Goal: Task Accomplishment & Management: Manage account settings

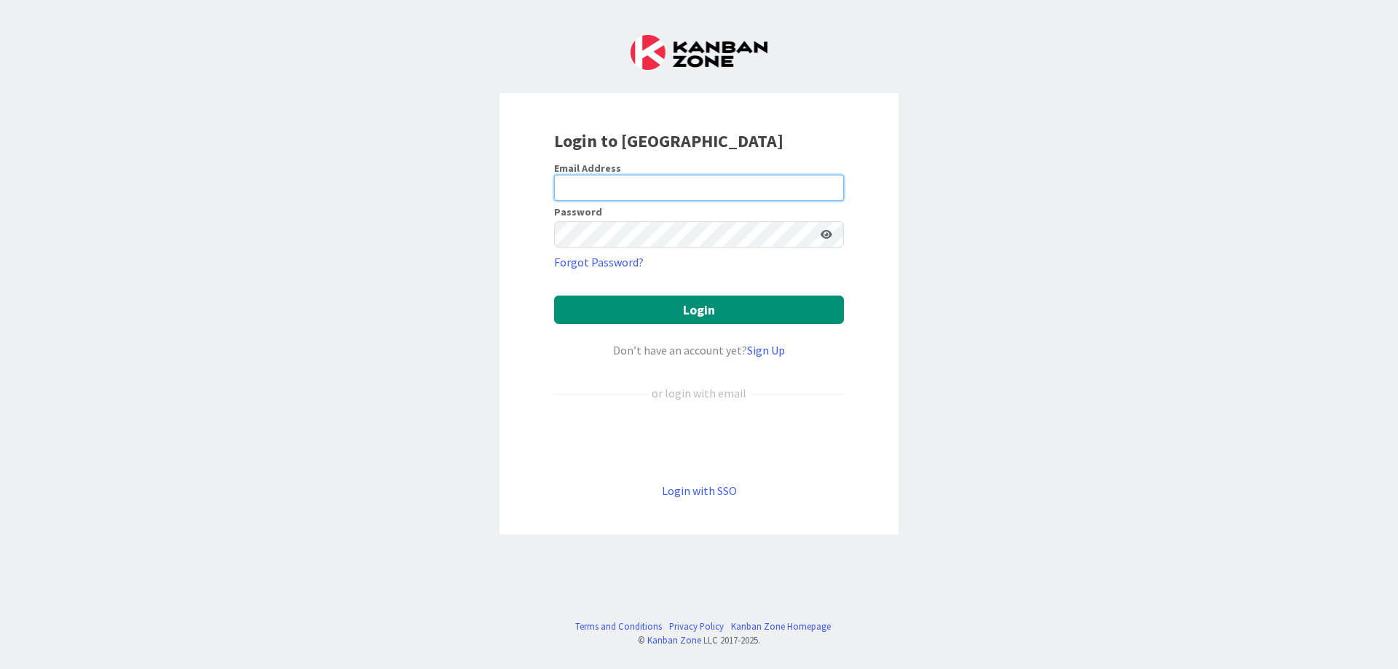
click at [568, 186] on input "email" at bounding box center [699, 188] width 290 height 26
click at [730, 302] on button "Login" at bounding box center [699, 310] width 290 height 28
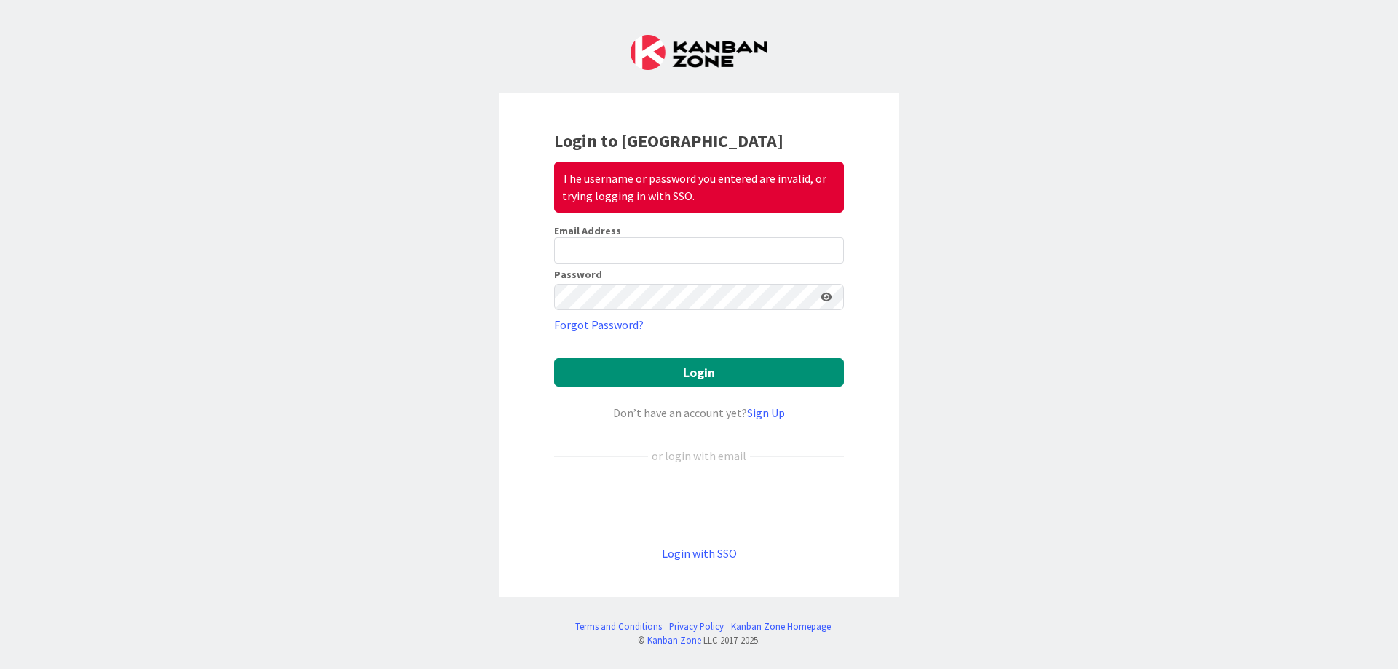
click at [1016, 296] on div "Login to Kanban Zone The username or password you entered are invalid, or tryin…" at bounding box center [699, 334] width 1398 height 669
click at [421, 243] on div "Login to Kanban Zone The username or password you entered are invalid, or tryin…" at bounding box center [699, 334] width 1398 height 669
click at [593, 253] on input "email" at bounding box center [699, 250] width 290 height 26
type input "[EMAIL_ADDRESS][DOMAIN_NAME]"
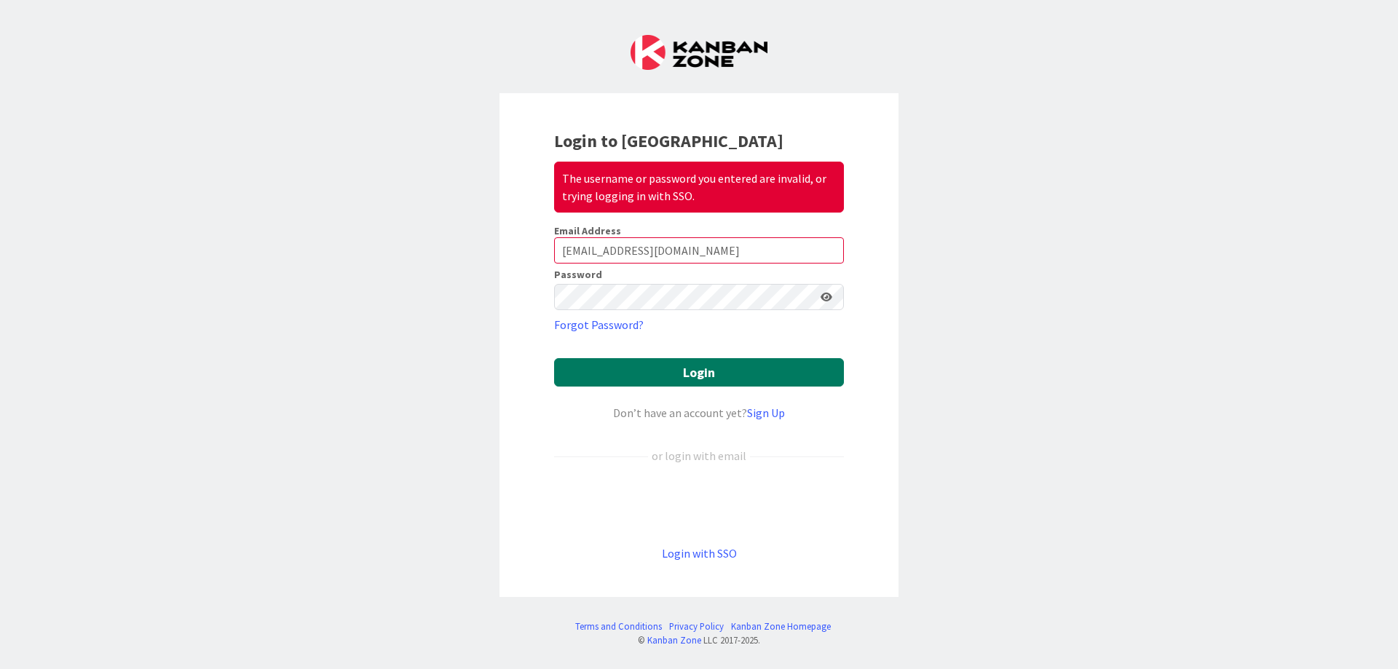
click at [714, 368] on button "Login" at bounding box center [699, 372] width 290 height 28
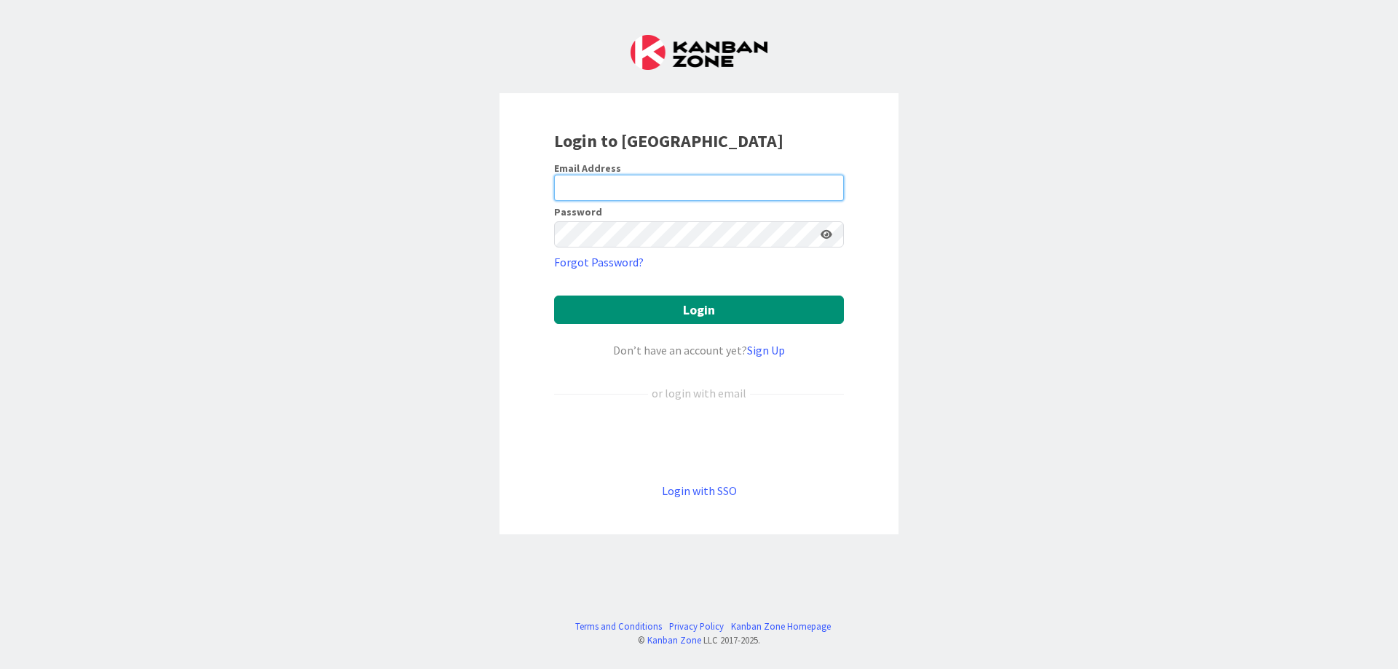
click at [574, 189] on input "email" at bounding box center [699, 188] width 290 height 26
type input "[EMAIL_ADDRESS][DOMAIN_NAME]"
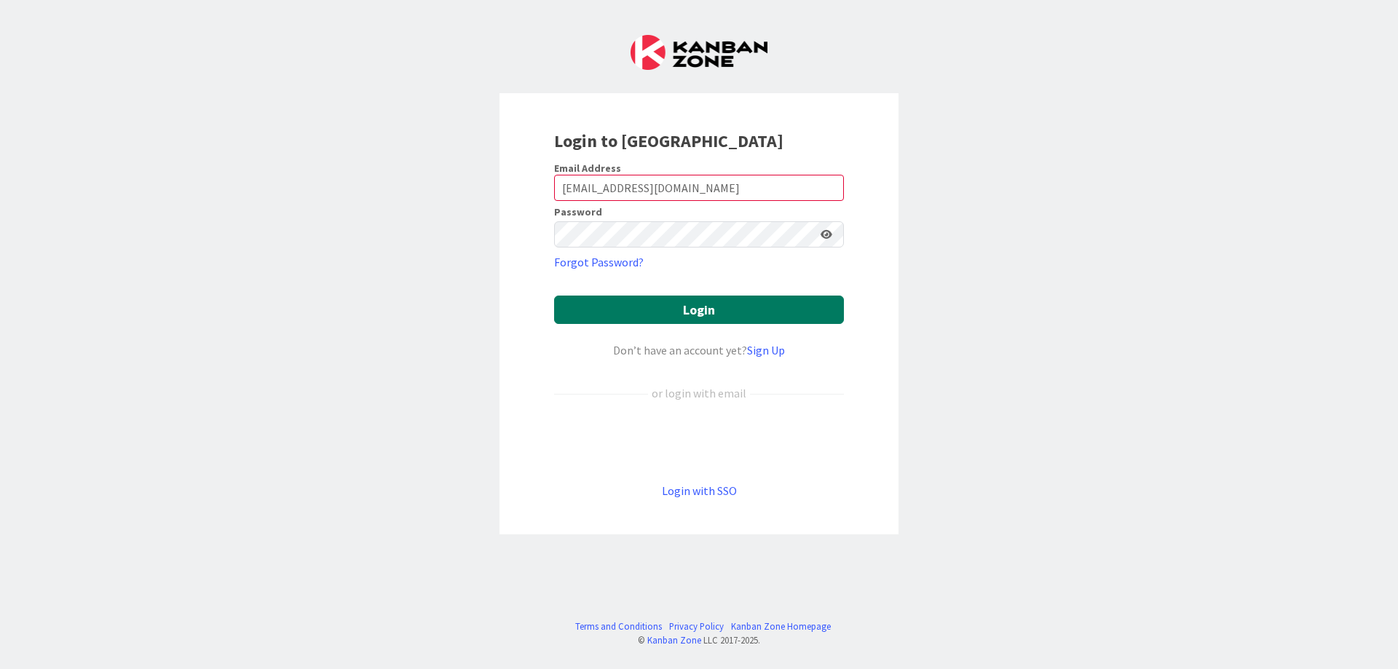
click at [702, 303] on button "Login" at bounding box center [699, 310] width 290 height 28
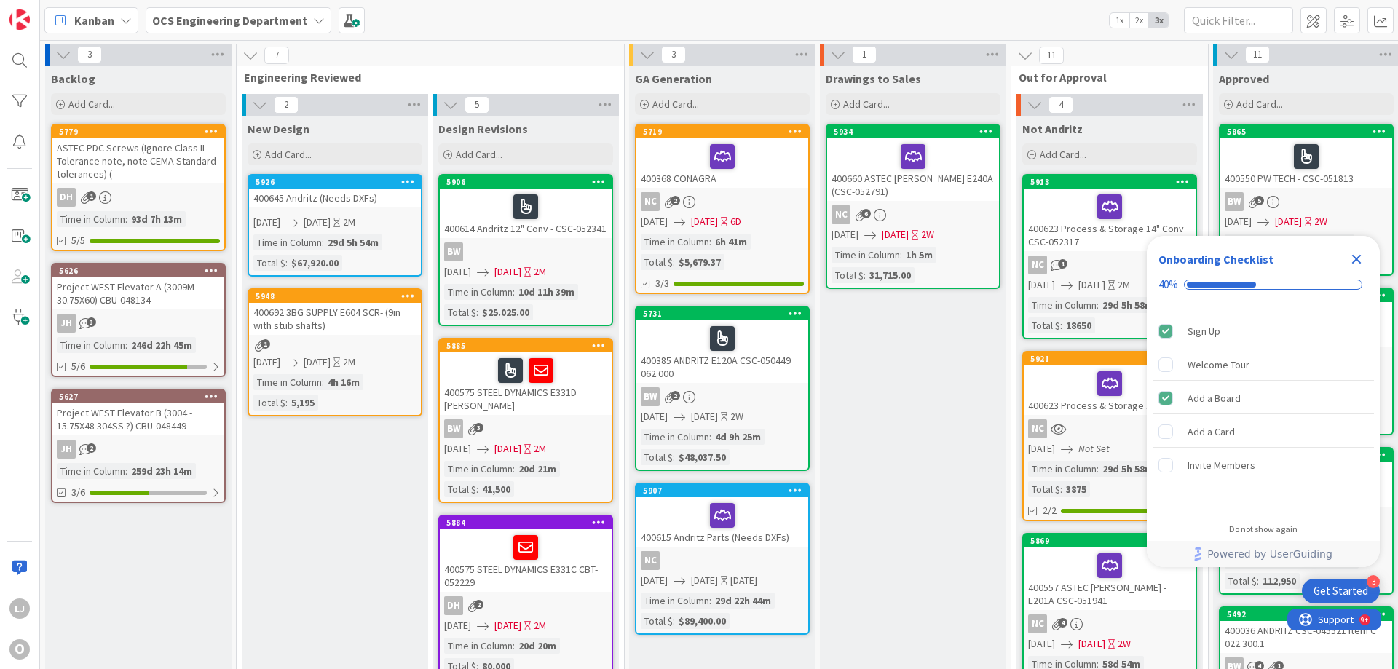
click at [1358, 256] on icon "Close Checklist" at bounding box center [1356, 259] width 9 height 9
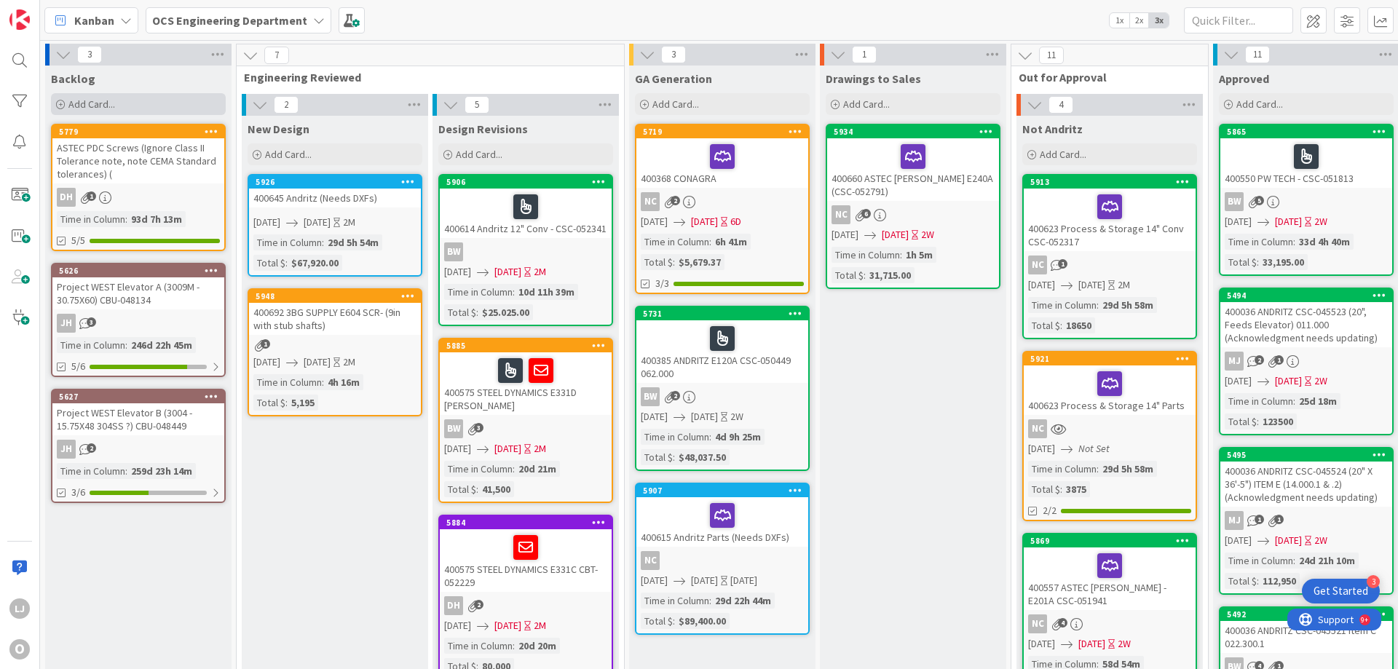
click at [87, 100] on span "Add Card..." at bounding box center [91, 104] width 47 height 13
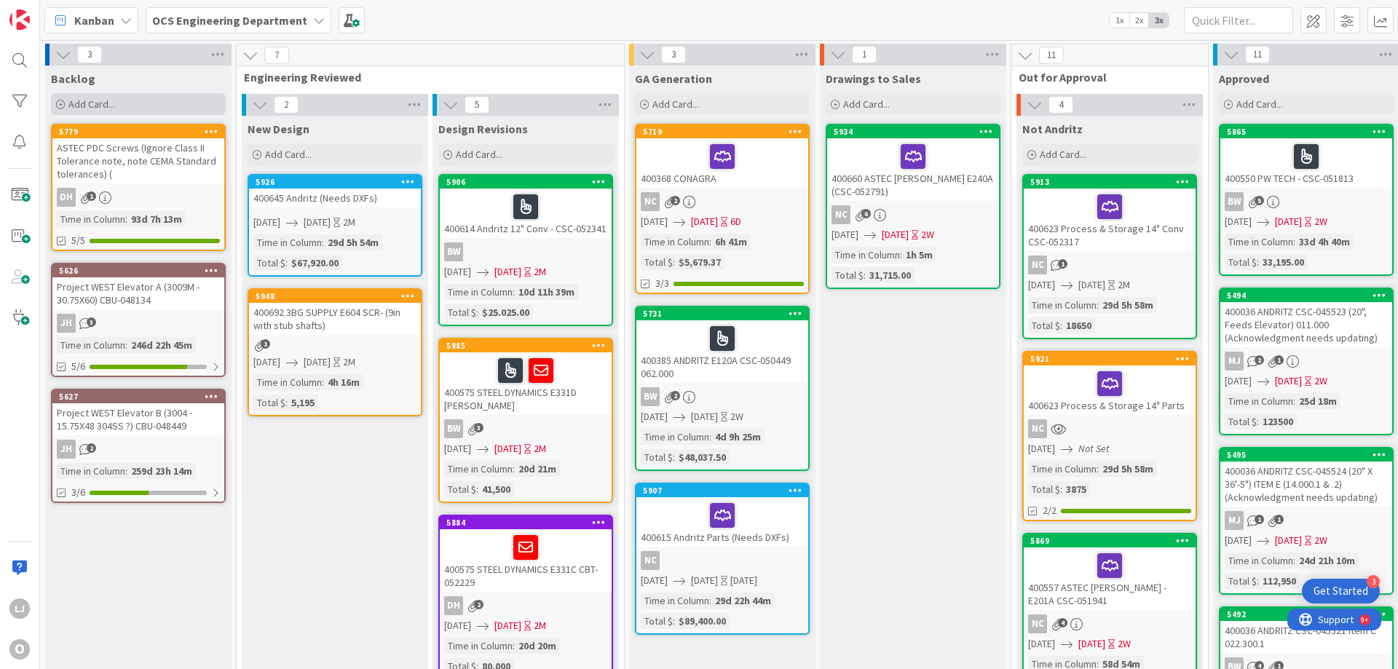
click at [97, 101] on span "Add Card..." at bounding box center [91, 104] width 47 height 13
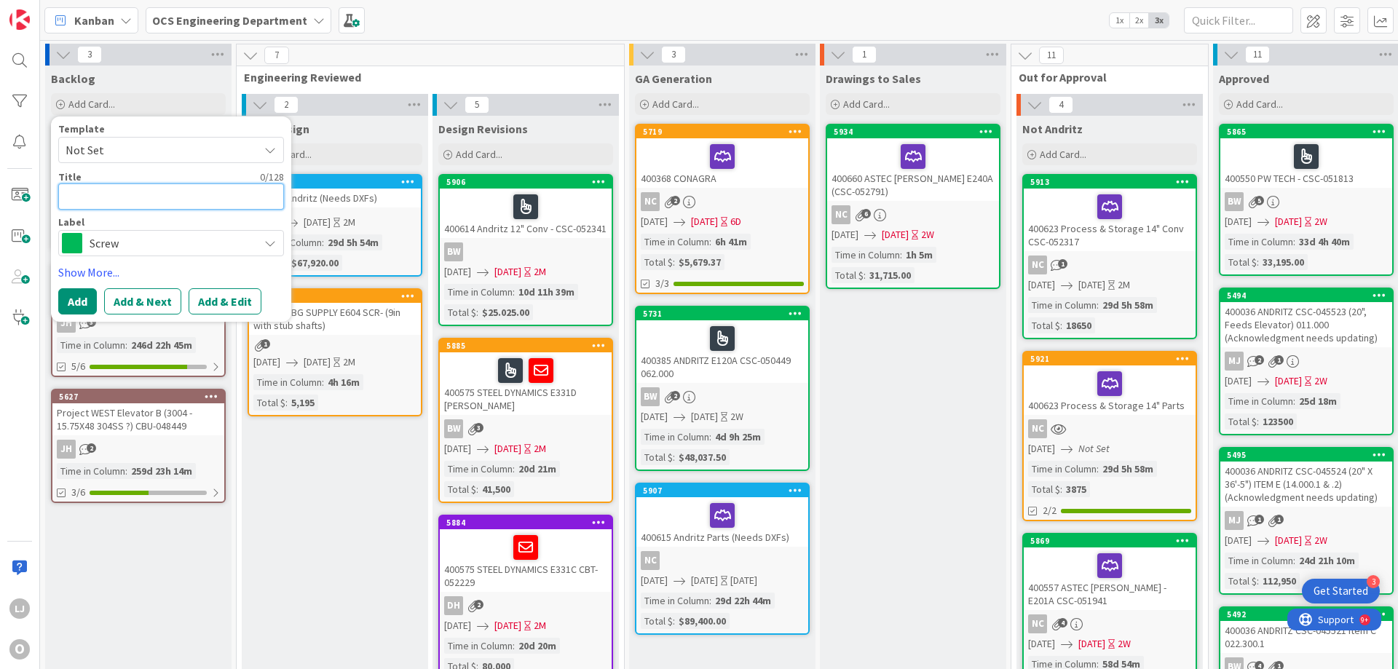
type textarea "x"
type textarea "4"
type textarea "x"
type textarea "40"
type textarea "x"
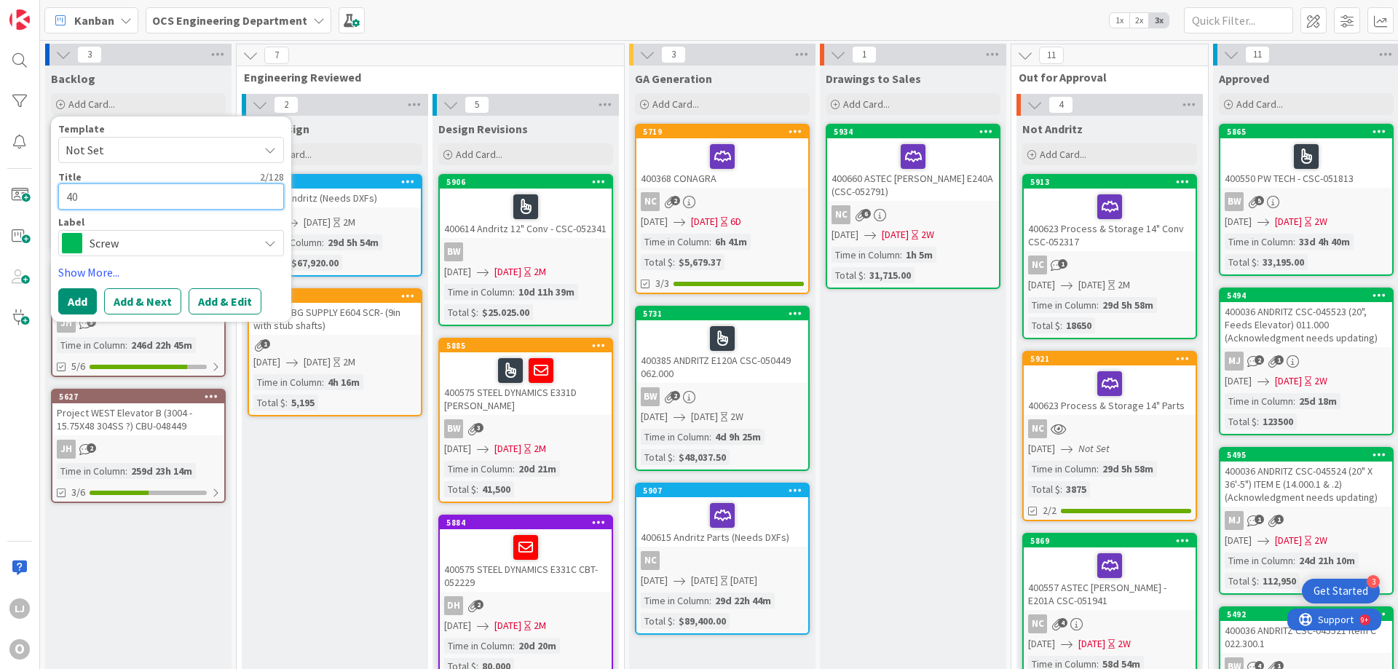
type textarea "400"
type textarea "x"
type textarea "4007"
type textarea "x"
type textarea "40070"
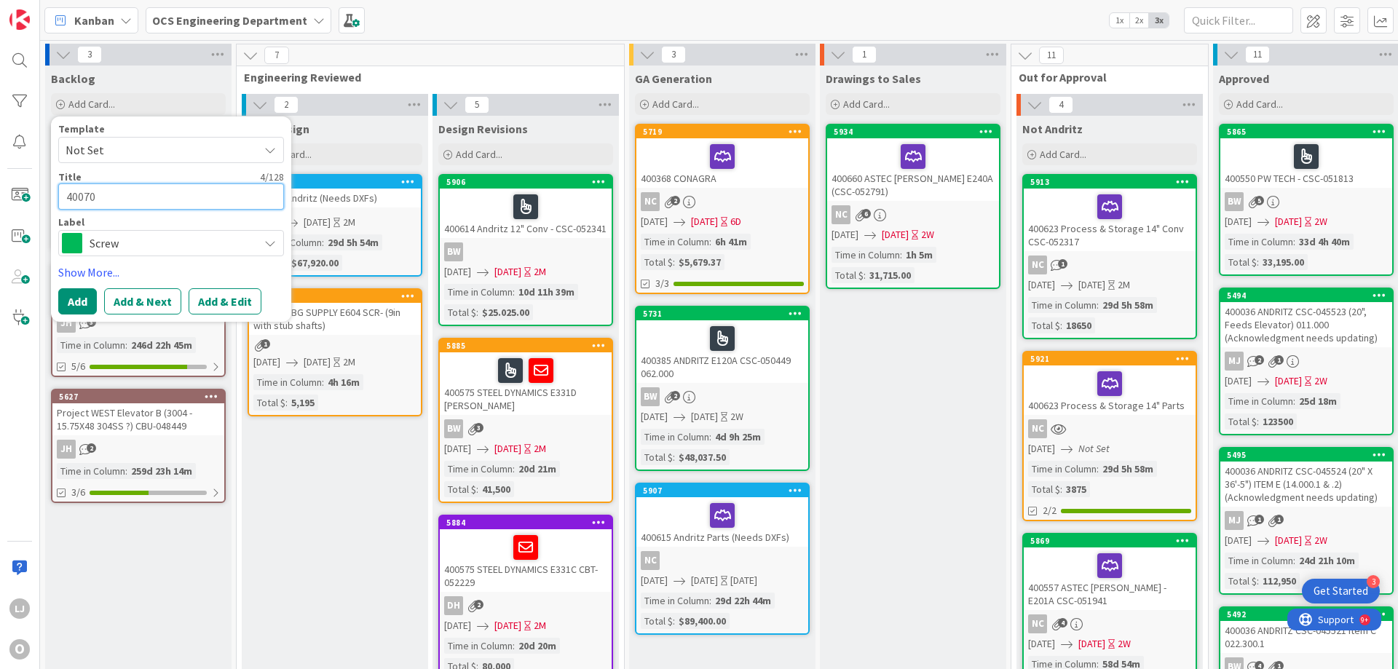
type textarea "x"
type textarea "400700"
type textarea "x"
type textarea "400700"
type textarea "x"
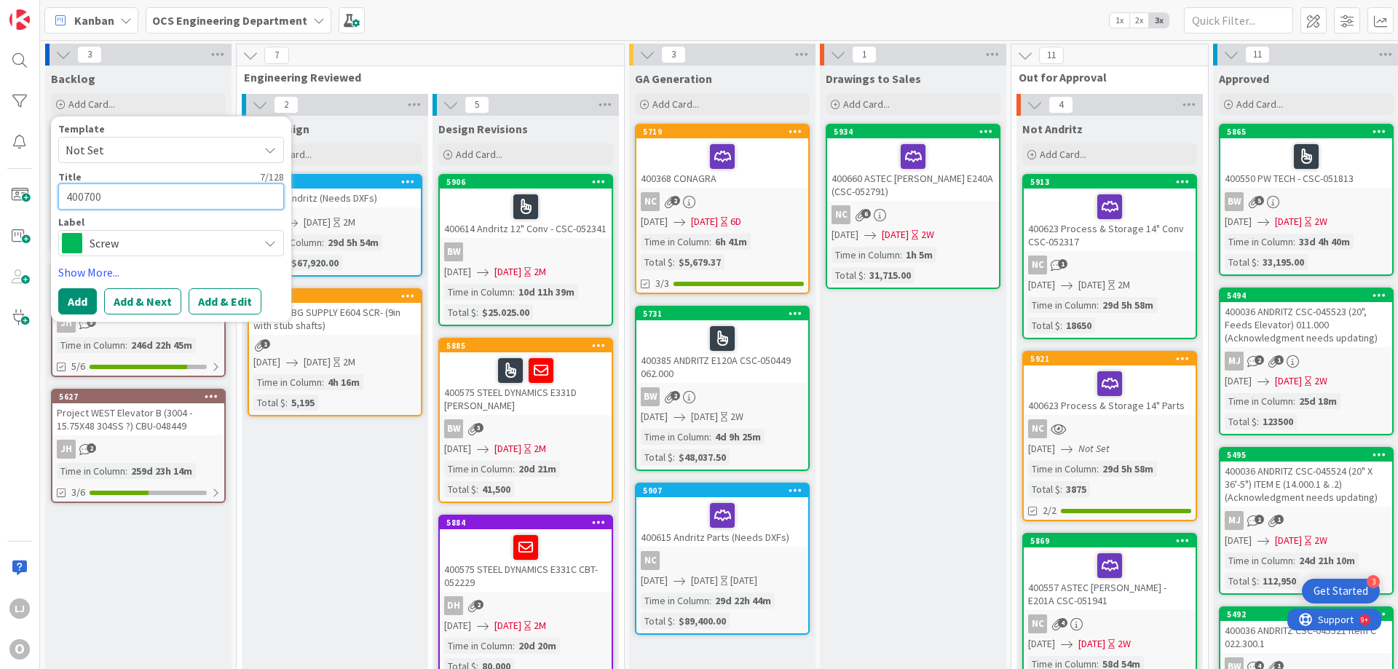
type textarea "400700 K"
type textarea "x"
type textarea "400700 Ki"
type textarea "x"
type textarea "400700 Kim"
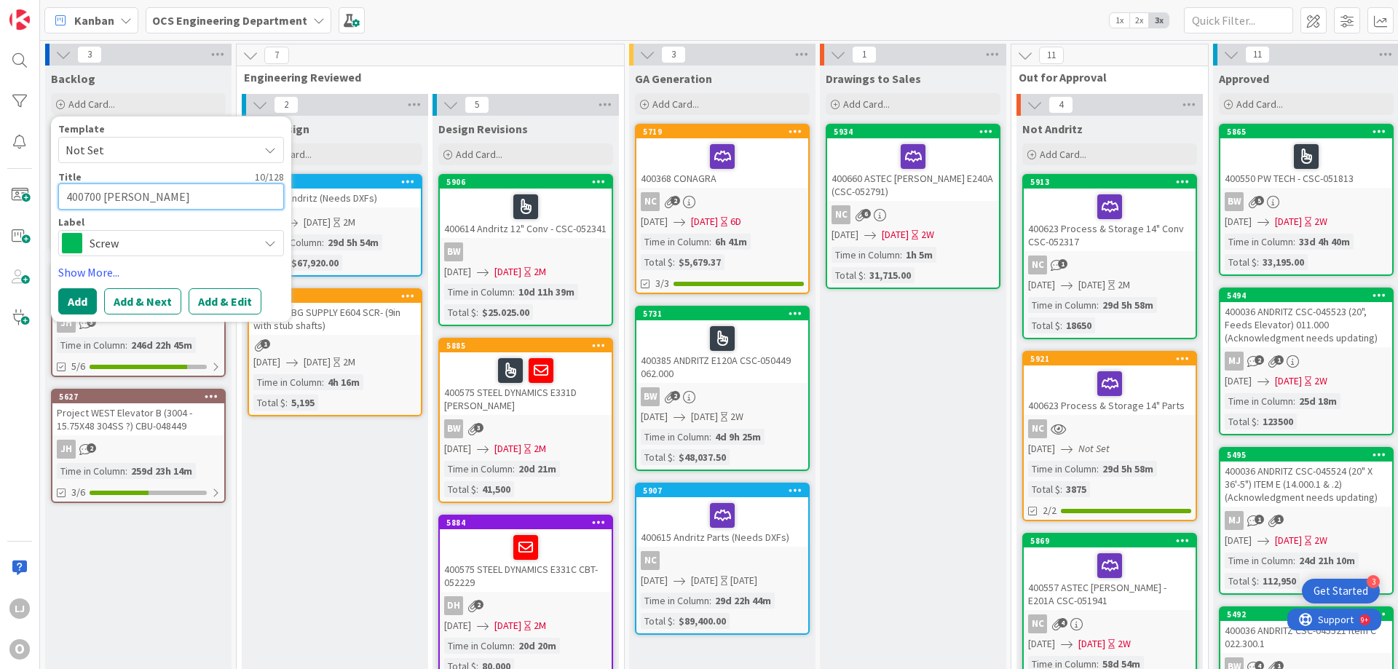
type textarea "x"
type textarea "400700 Kimb"
type textarea "x"
type textarea "400700 Kimbe"
type textarea "x"
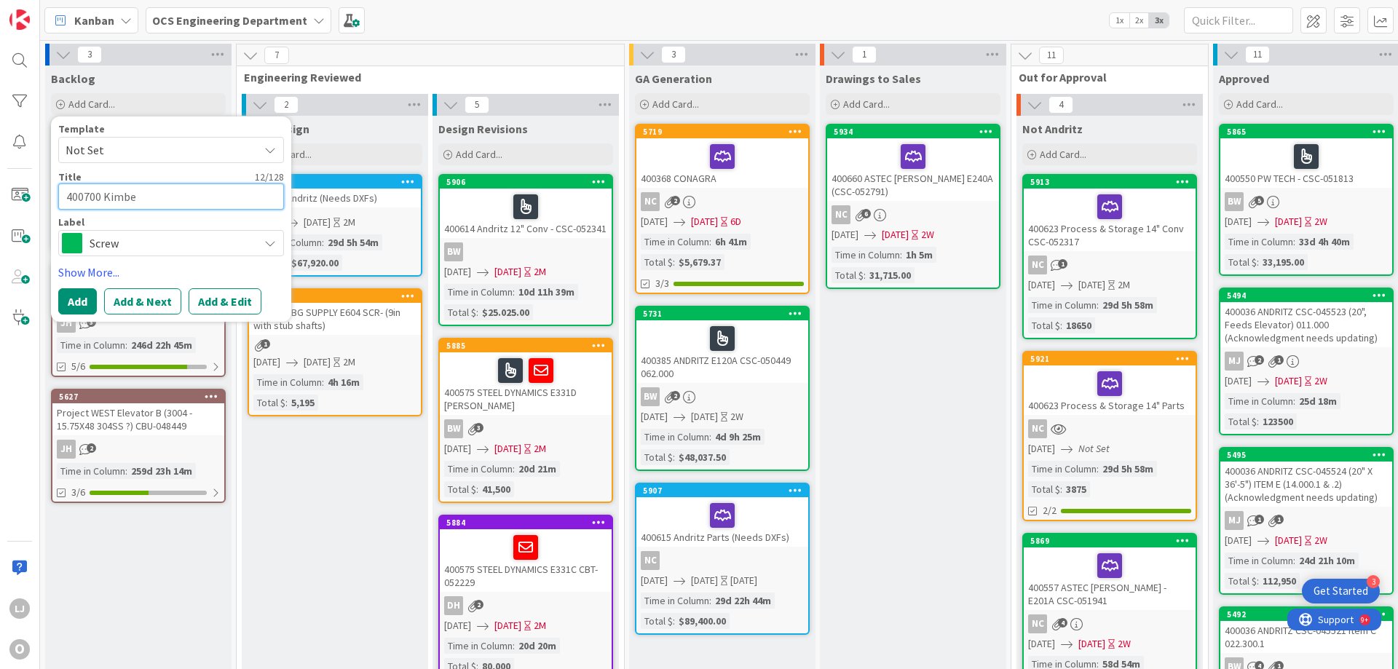
type textarea "400700 Kimber"
type textarea "x"
type textarea "400700 Kimberl"
type textarea "x"
type textarea "400700 Kimberly"
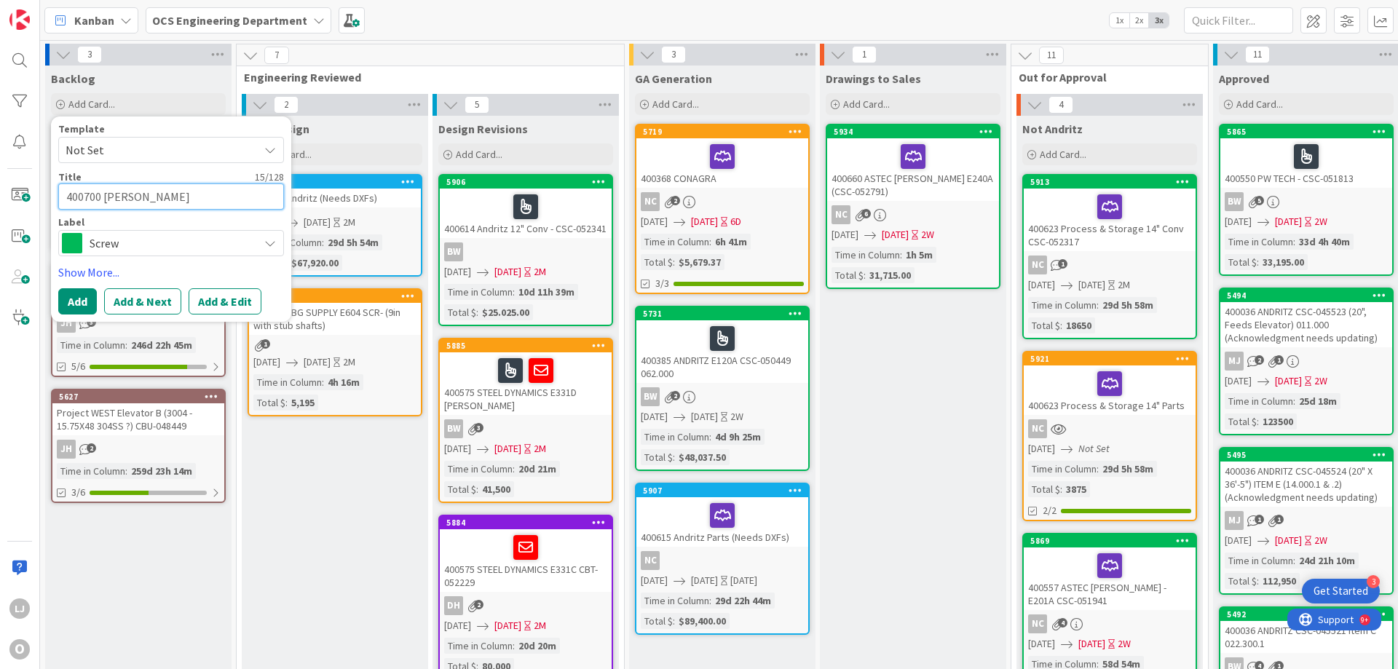
type textarea "x"
type textarea "400700 Kimberly"
type textarea "x"
type textarea "400700 Kimberly C"
type textarea "x"
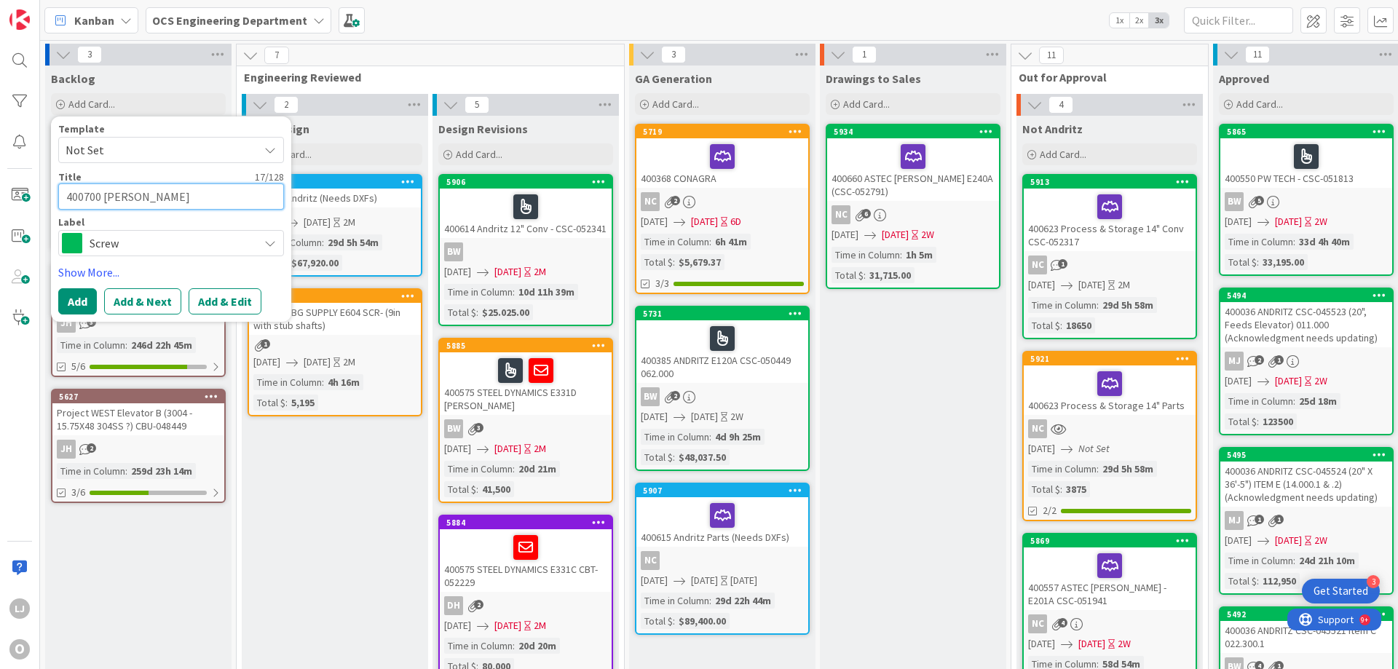
type textarea "400700 Kimberly Cl"
type textarea "x"
type textarea "400700 Kimberly Cla"
type textarea "x"
type textarea "400700 Kimberly Clar"
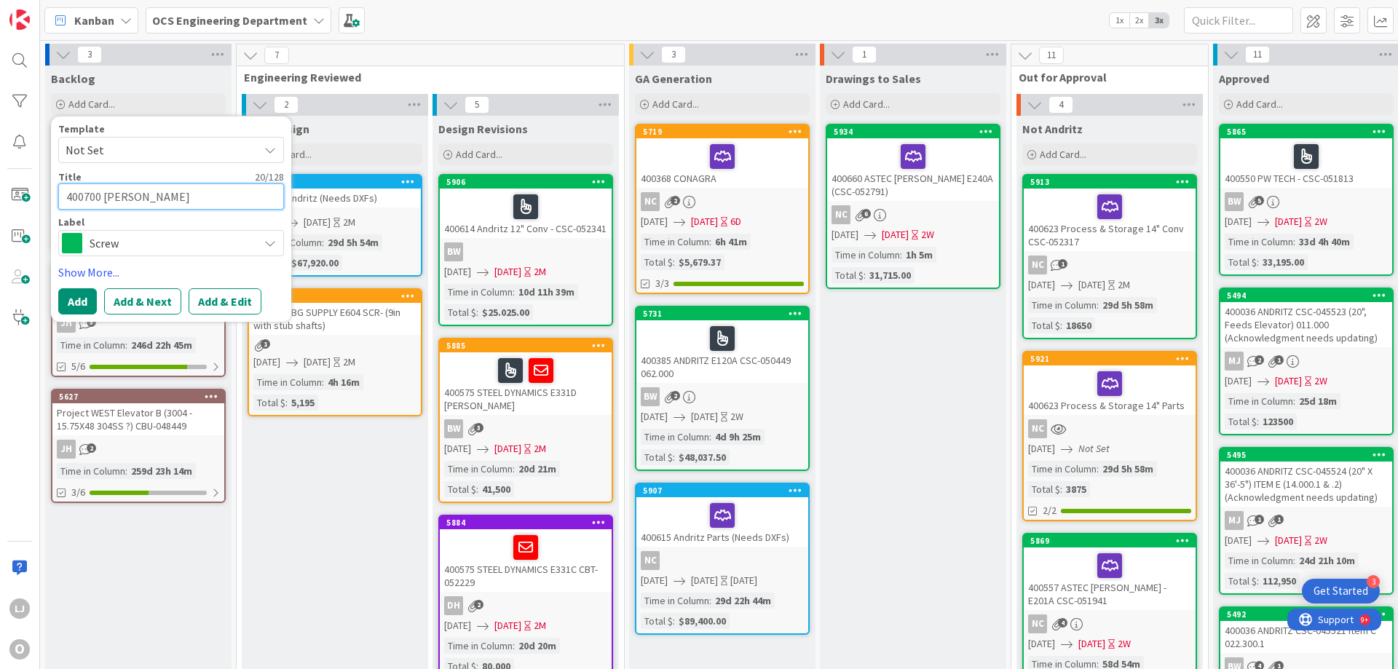
type textarea "x"
type textarea "400700 Kimberly Clark"
click at [272, 240] on icon at bounding box center [270, 243] width 12 height 12
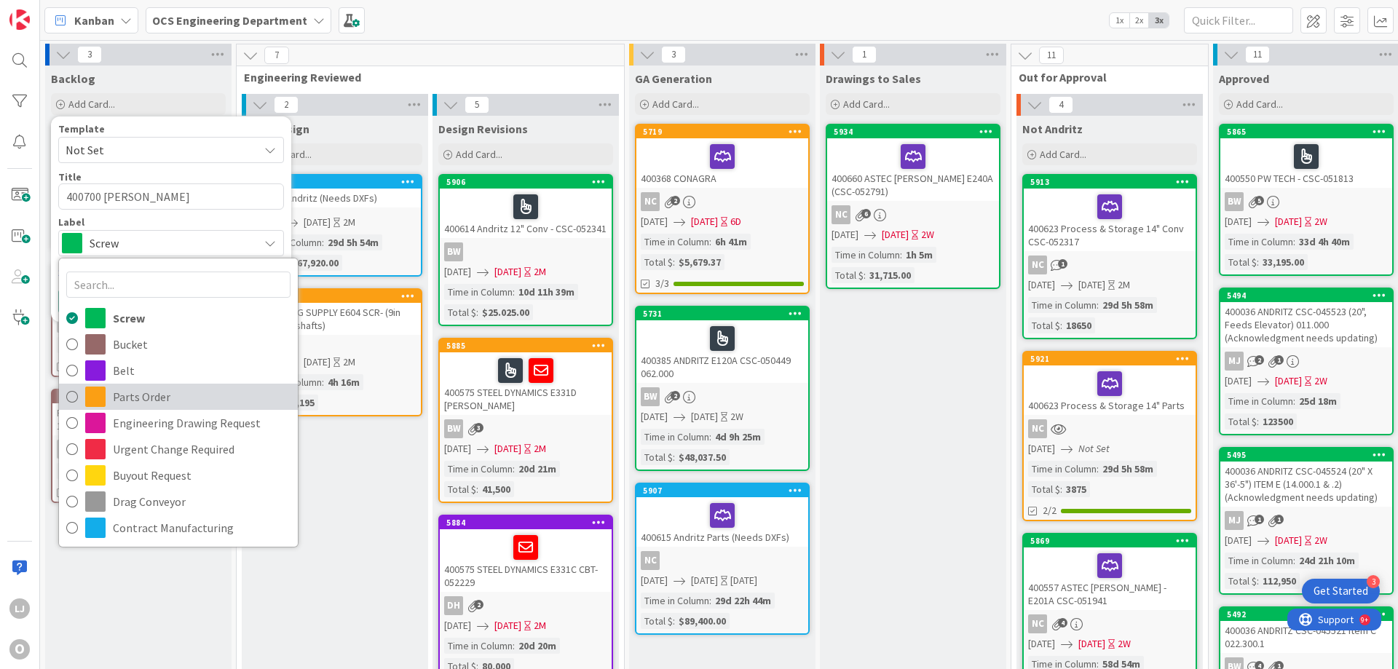
click at [127, 393] on span "Parts Order" at bounding box center [202, 397] width 178 height 22
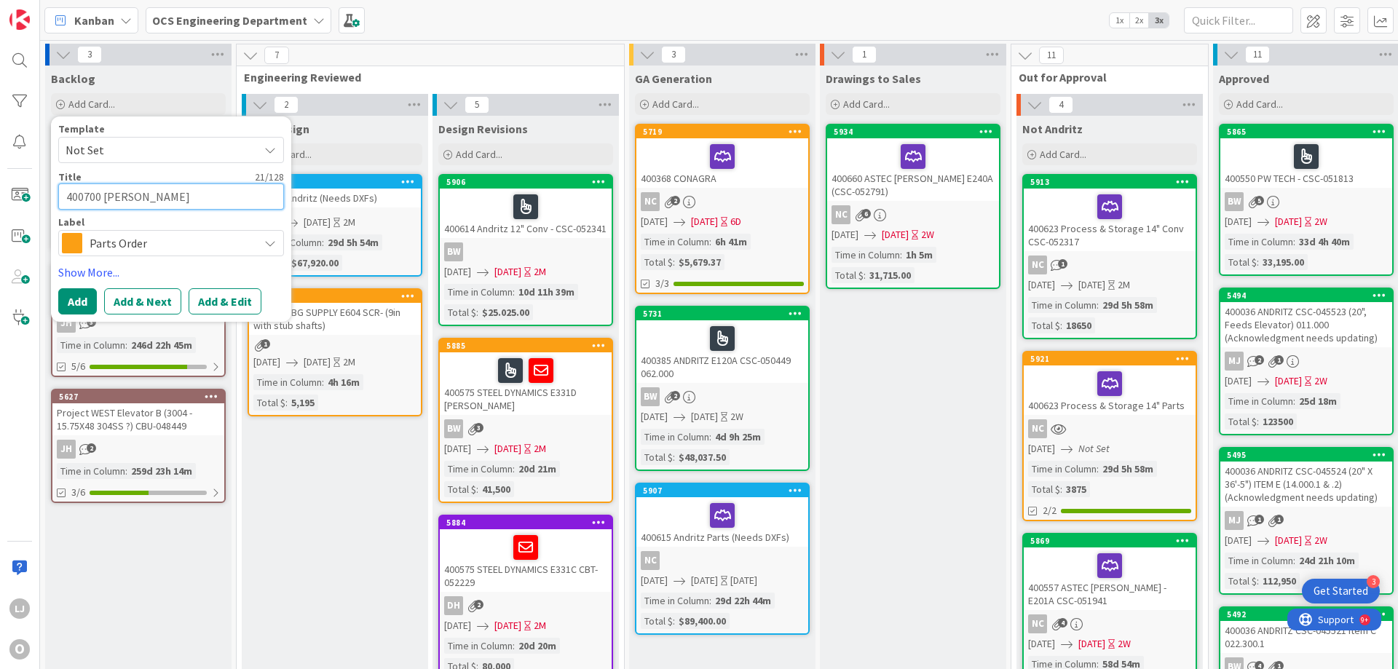
drag, startPoint x: 185, startPoint y: 196, endPoint x: 195, endPoint y: 191, distance: 11.1
click at [190, 195] on textarea "400700 Kimberly Clark" at bounding box center [171, 196] width 226 height 26
type textarea "x"
type textarea "400700 Kimberly Clark"
type textarea "x"
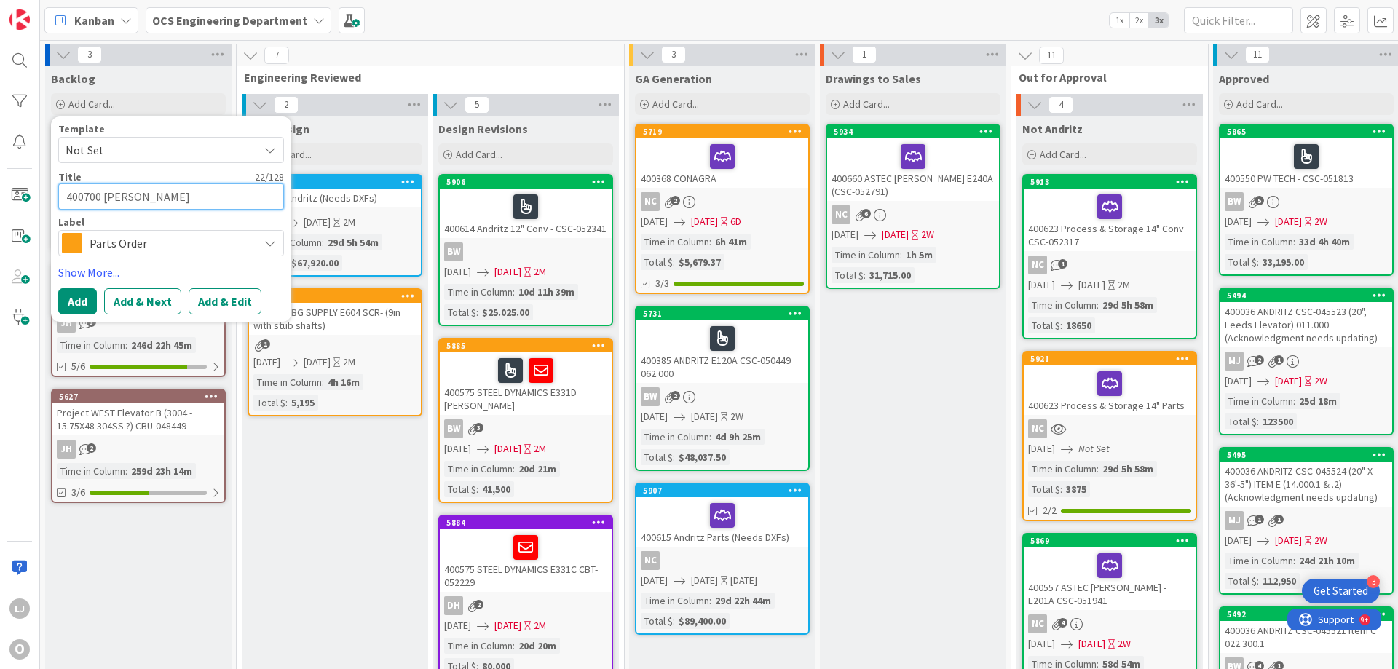
type textarea "400700 Kimberly Clark C"
type textarea "x"
type textarea "400700 Kimberly Clark Cp"
type textarea "x"
type textarea "400700 Kimberly Clark Cpl"
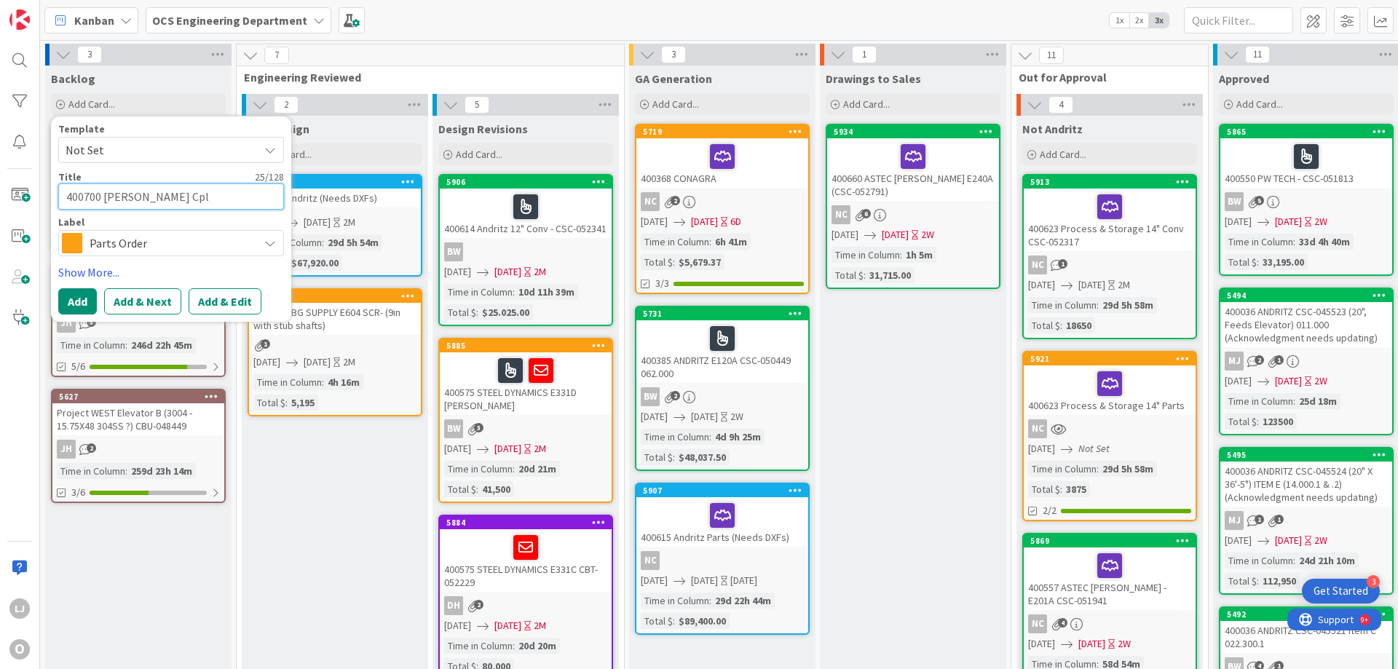
type textarea "x"
type textarea "400700 Kimberly Clark Cplg"
type textarea "x"
type textarea "400700 Kimberly Clark Cpl"
type textarea "x"
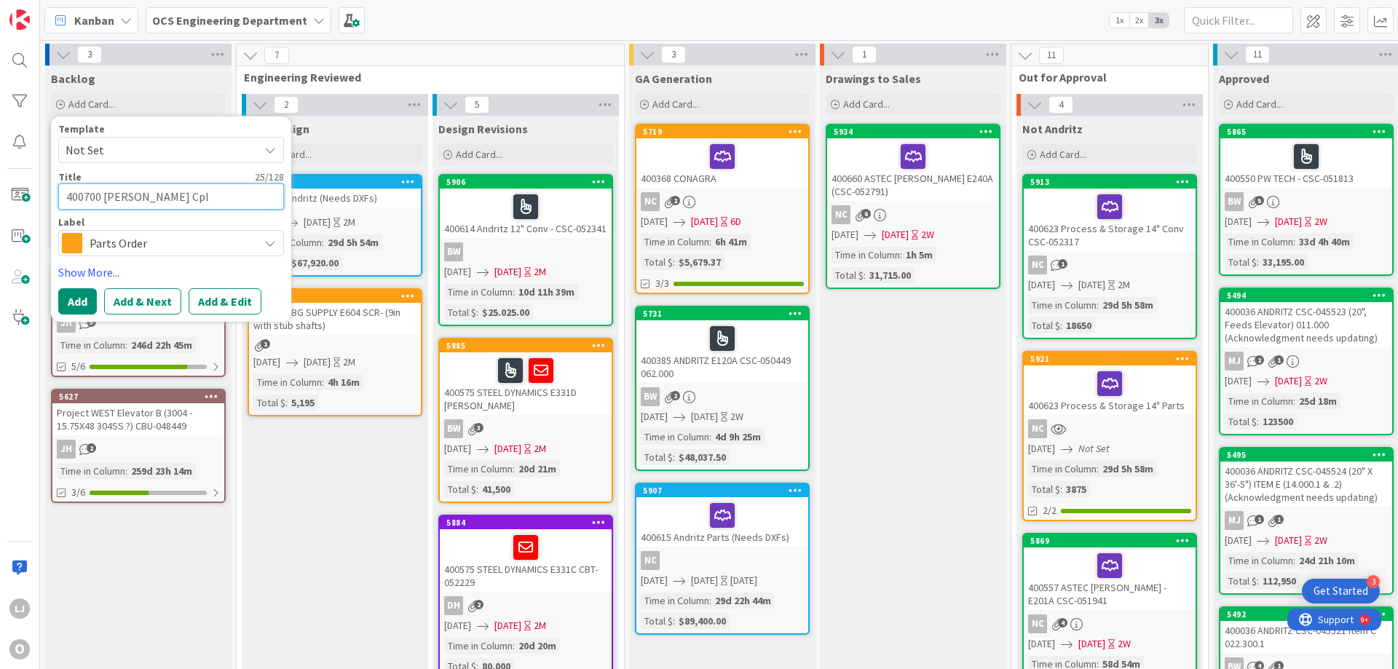
type textarea "400700 Kimberly Clark Cp"
type textarea "x"
type textarea "400700 Kimberly Clark C"
type textarea "x"
type textarea "400700 Kimberly Clark Co"
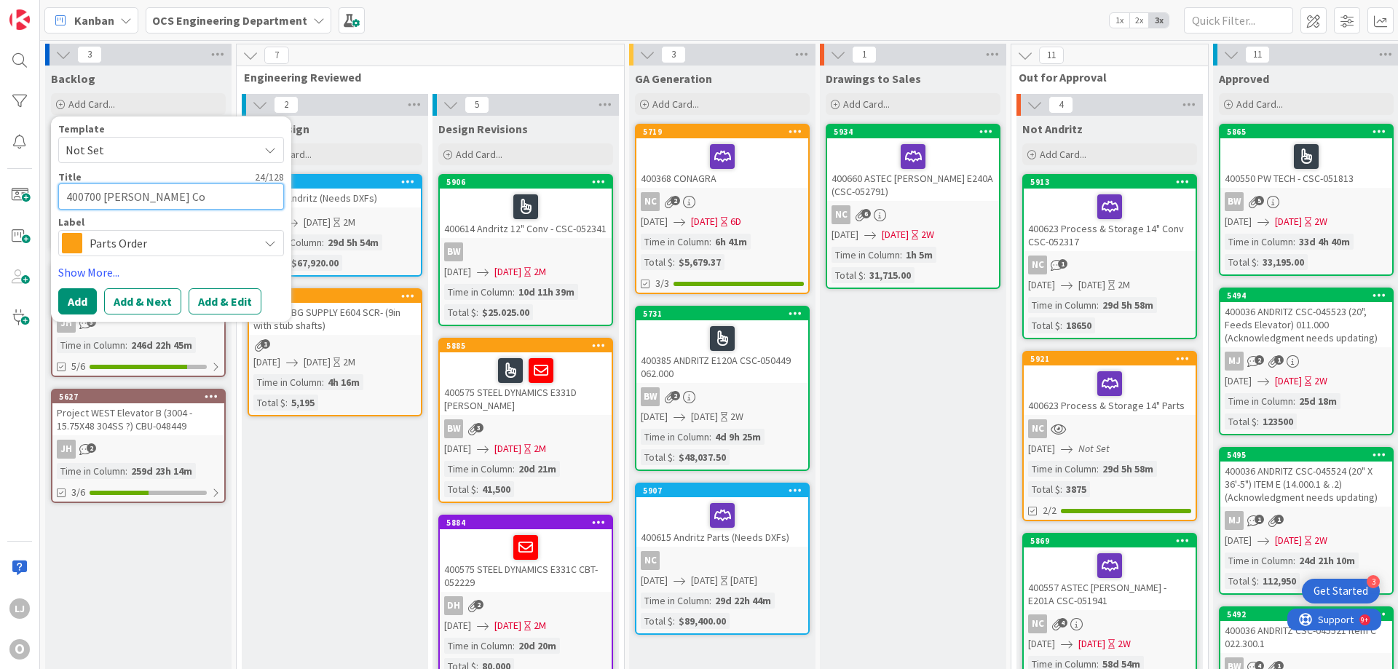
type textarea "x"
type textarea "400700 Kimberly Clark Cou"
type textarea "x"
type textarea "400700 Kimberly Clark Coup"
type textarea "x"
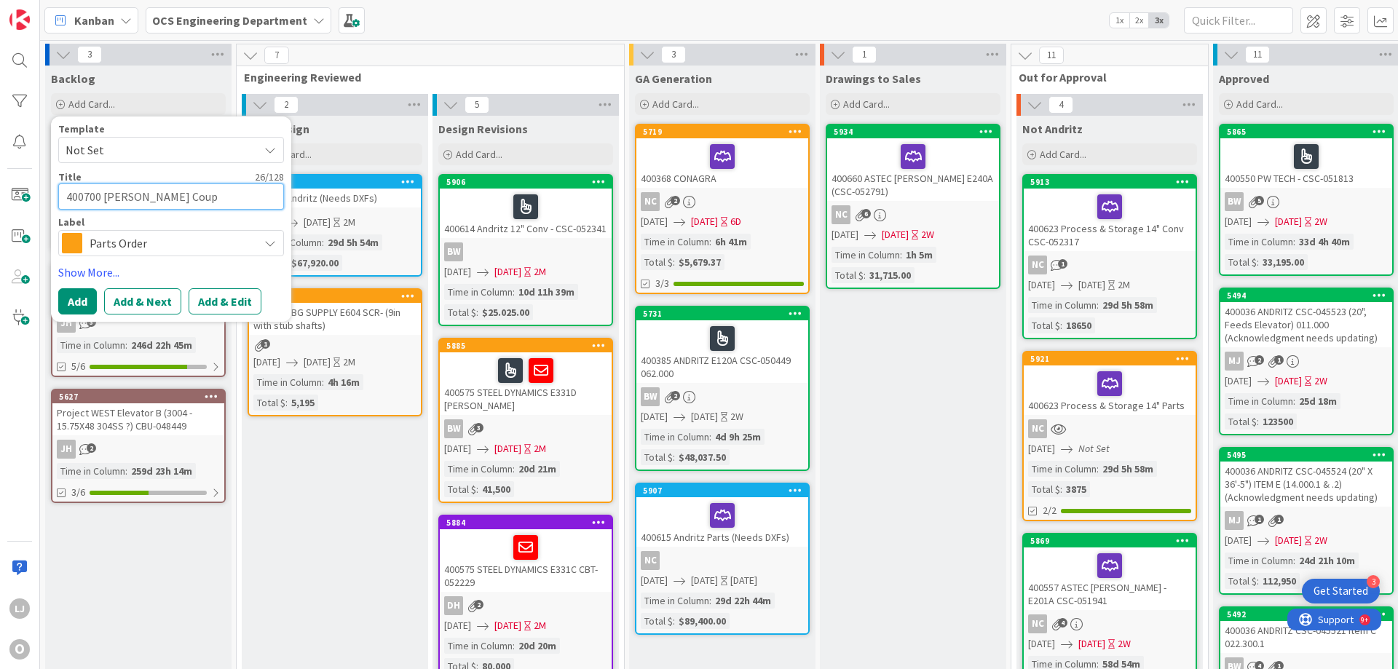
type textarea "400700 Kimberly Clark Coupi"
type textarea "x"
type textarea "400700 Kimberly Clark Coupin"
type textarea "x"
type textarea "400700 Kimberly Clark Couping"
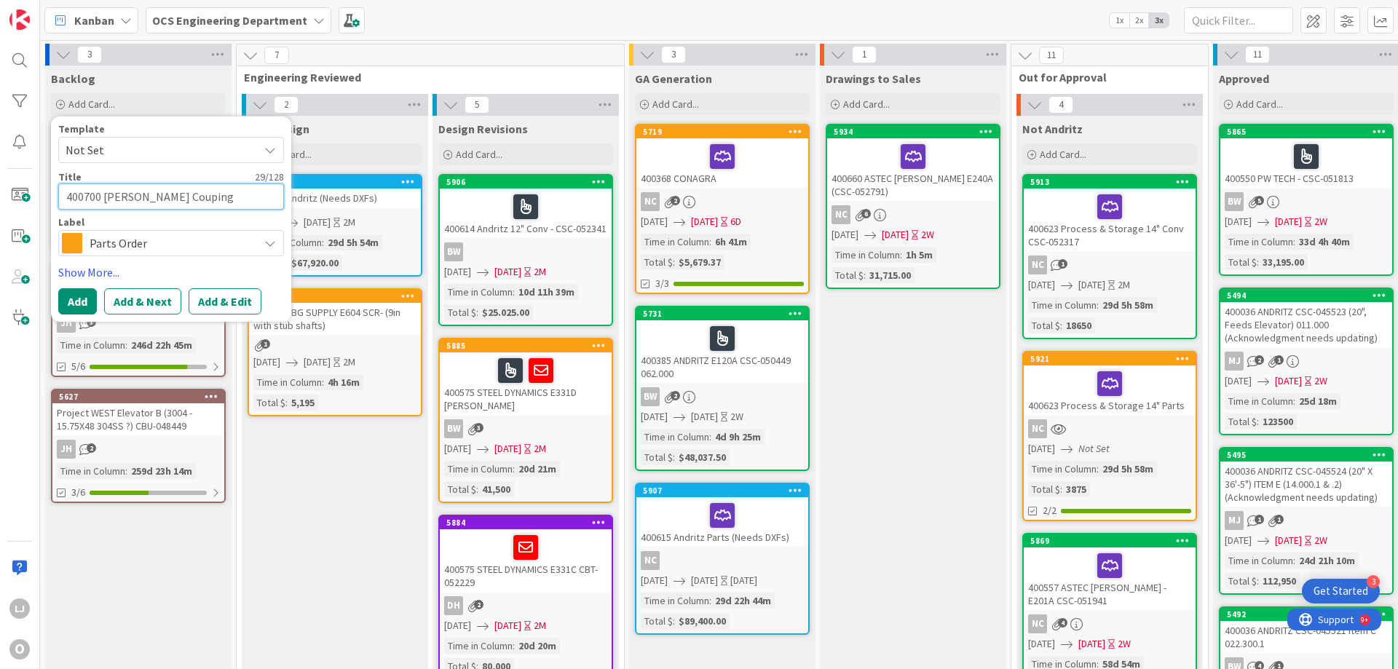
type textarea "x"
type textarea "400700 Kimberly Clark Coupin"
type textarea "x"
type textarea "400700 Kimberly Clark Coupi"
type textarea "x"
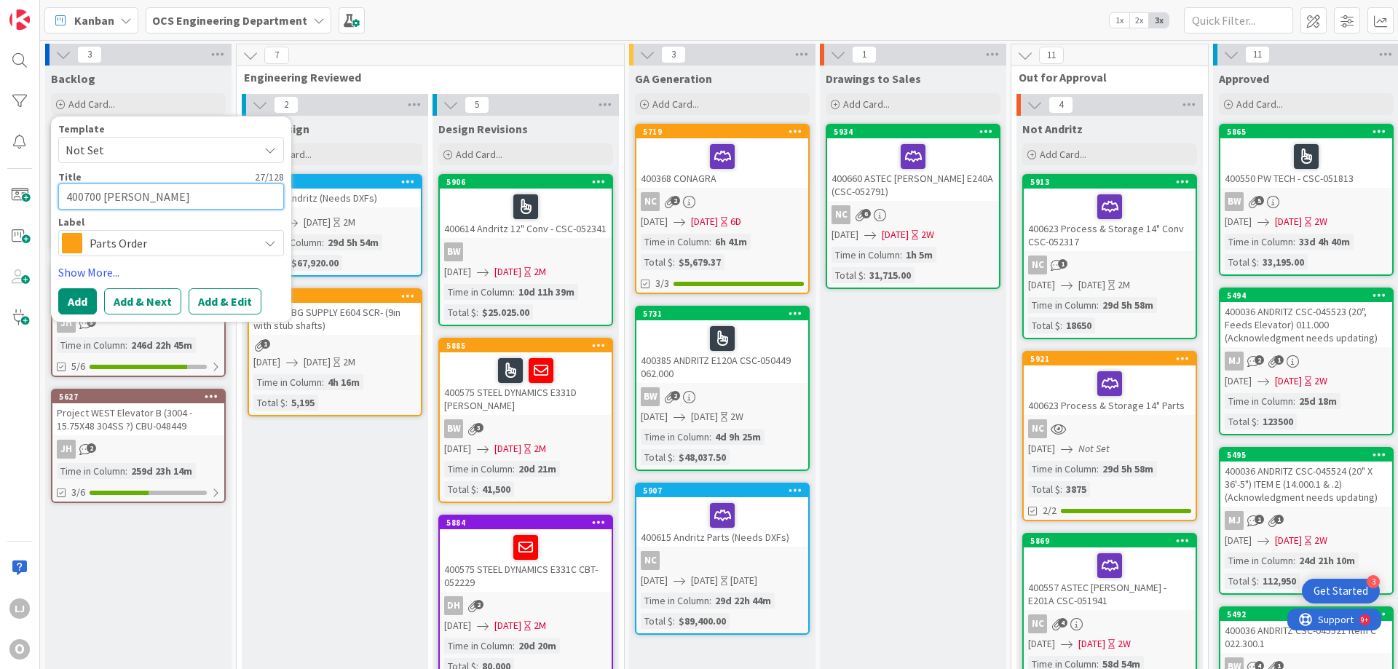
type textarea "400700 Kimberly Clark Coup"
type textarea "x"
type textarea "400700 Kimberly Clark Coupl"
type textarea "x"
type textarea "400700 Kimberly Clark Coupli"
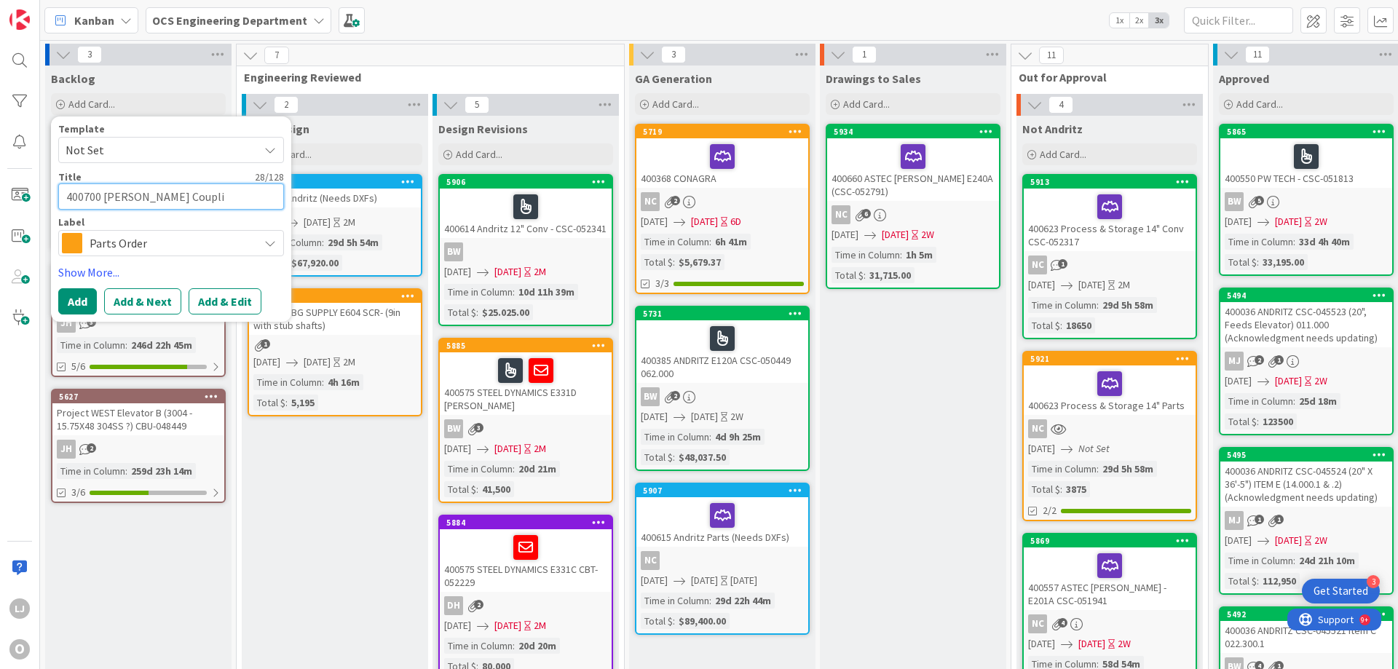
type textarea "x"
type textarea "400700 Kimberly Clark Couplin"
type textarea "x"
type textarea "400700 Kimberly Clark Coupling"
click at [84, 296] on button "Add" at bounding box center [77, 301] width 39 height 26
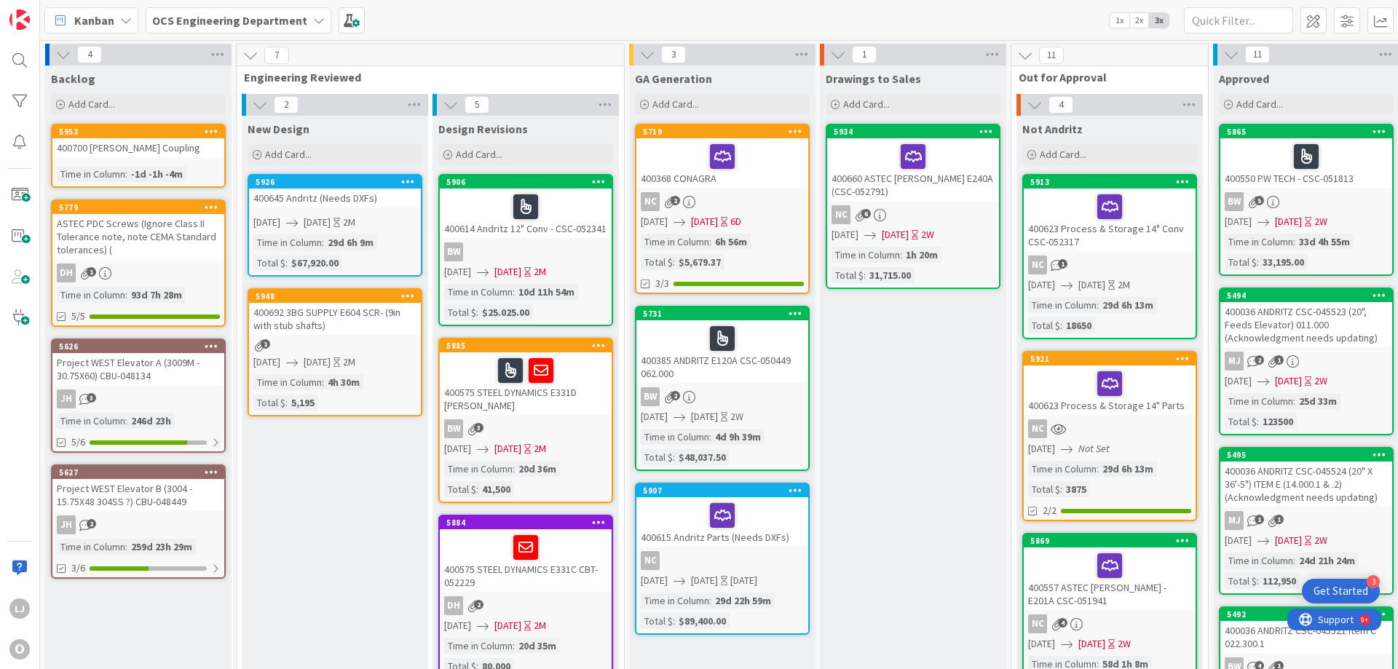
click at [133, 144] on div "400700 Kimberly Clark Coupling" at bounding box center [138, 147] width 172 height 19
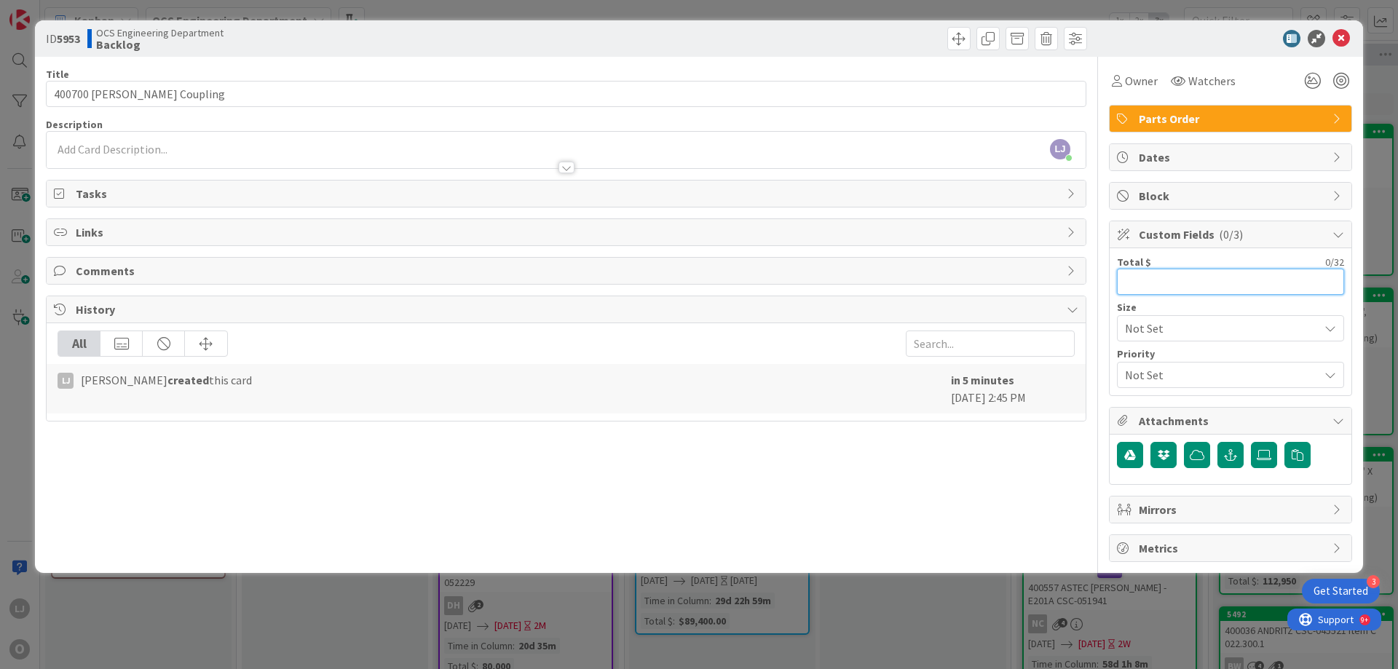
drag, startPoint x: 1127, startPoint y: 283, endPoint x: 1135, endPoint y: 282, distance: 8.1
click at [1130, 282] on input "text" at bounding box center [1230, 282] width 227 height 26
type input "$4,750.00"
click at [1176, 157] on span "Dates" at bounding box center [1232, 157] width 186 height 17
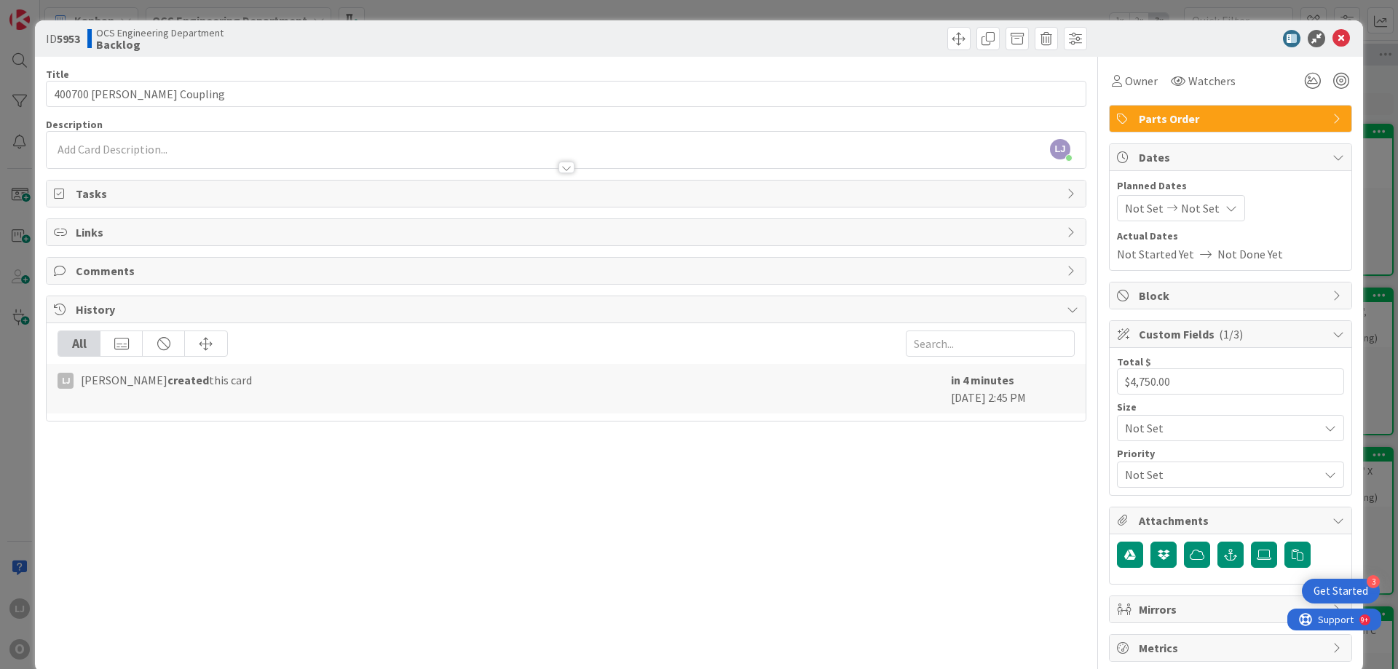
click at [1145, 209] on span "Not Set" at bounding box center [1144, 207] width 39 height 17
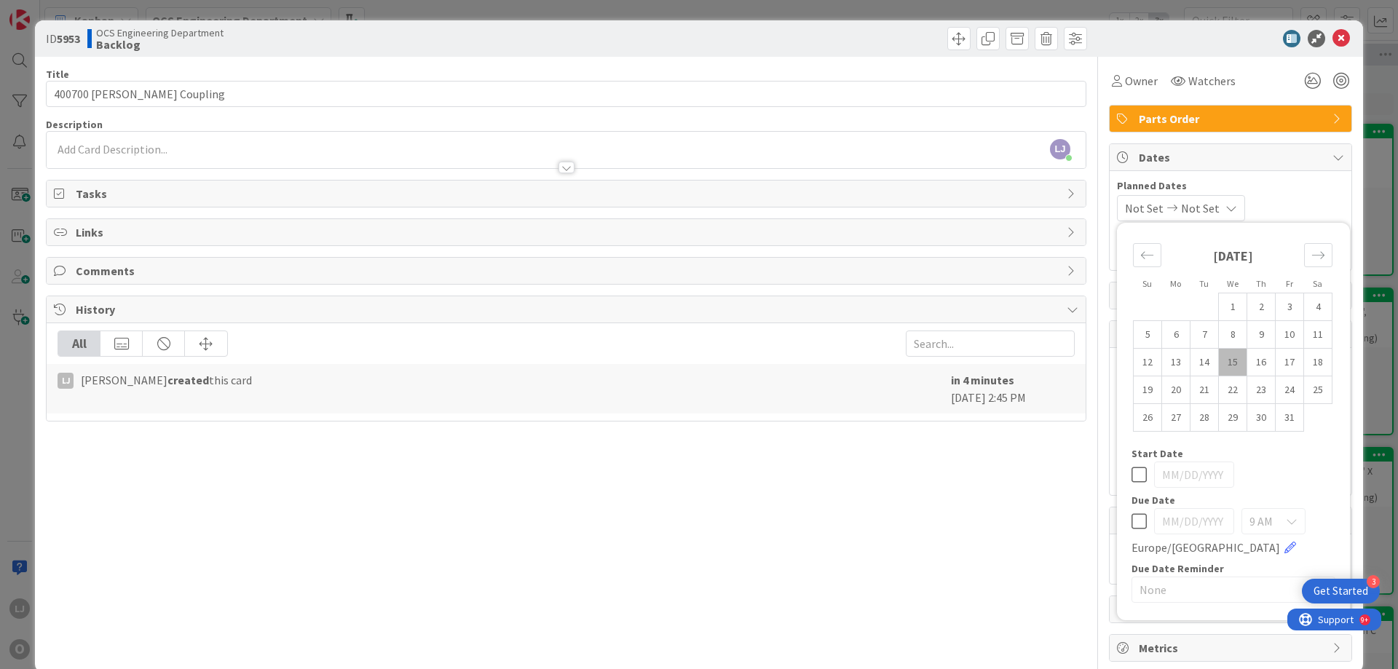
click at [1220, 361] on td "15" at bounding box center [1233, 363] width 28 height 28
type input "10/15/2025"
click at [1216, 205] on span "Not Set" at bounding box center [1196, 207] width 39 height 17
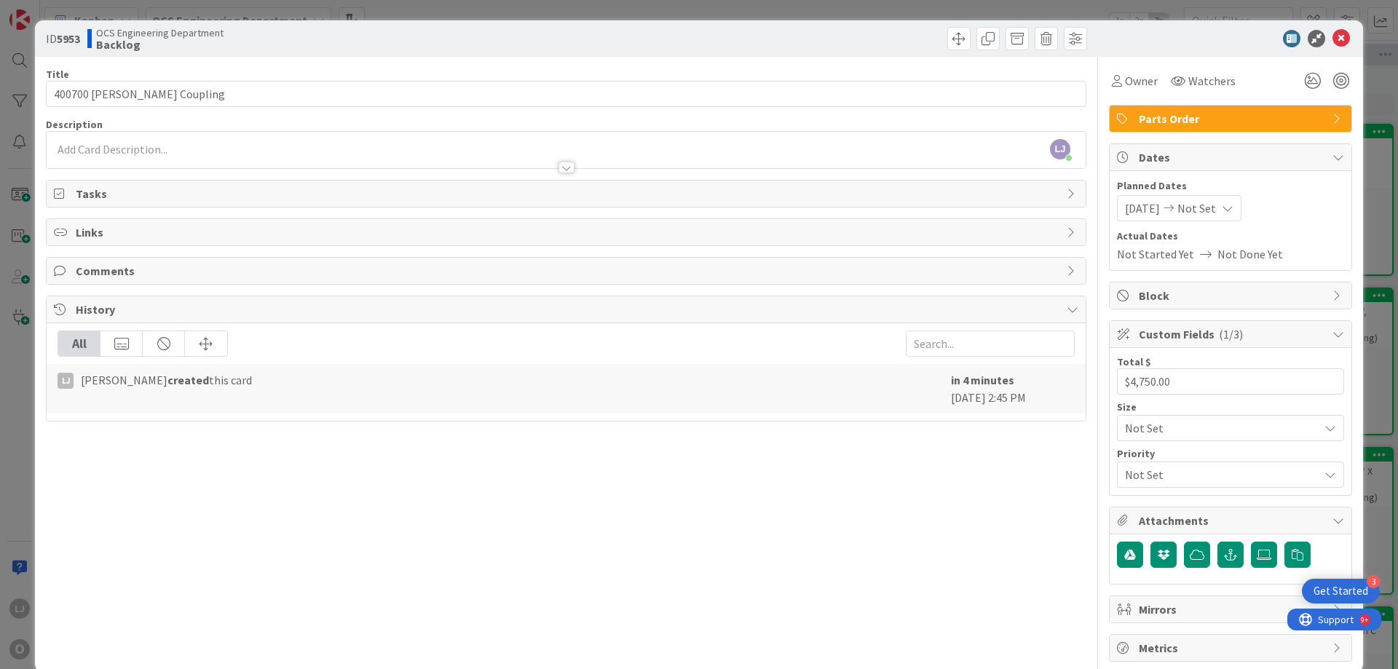
click at [1227, 206] on div "10/15/2025 Not Set" at bounding box center [1179, 208] width 125 height 26
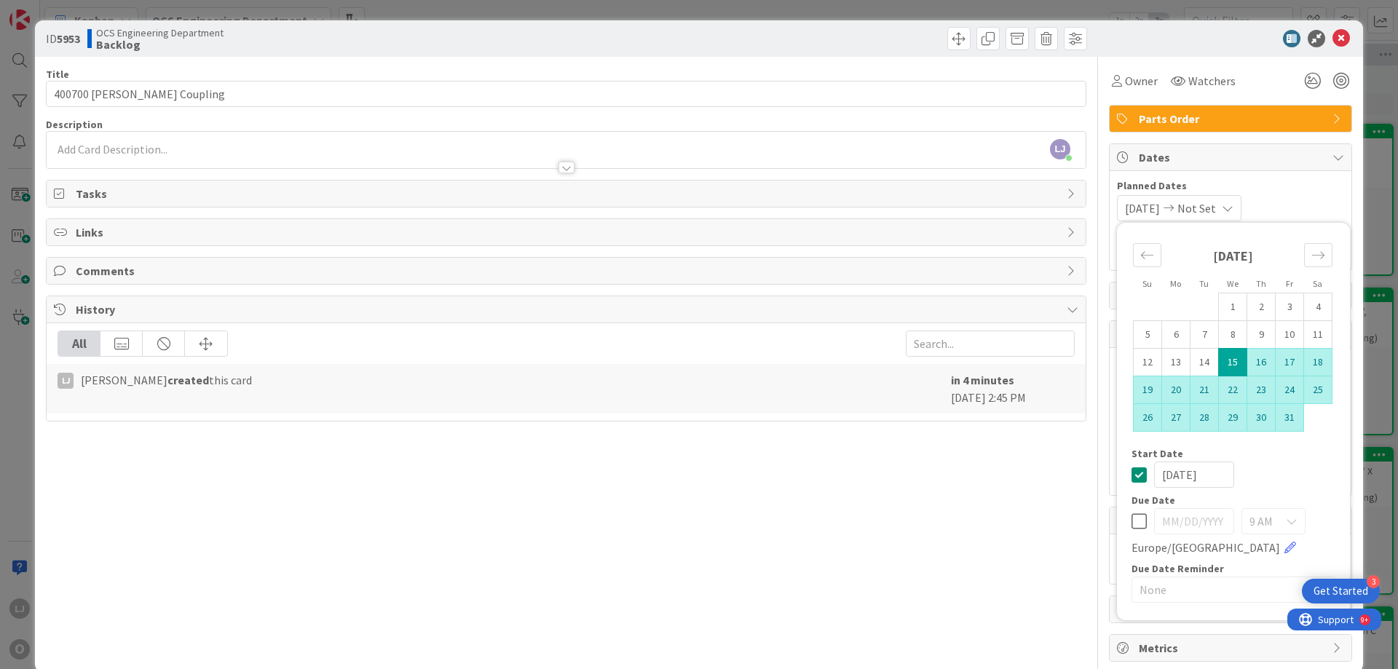
click at [1279, 415] on td "31" at bounding box center [1290, 418] width 28 height 28
type input "10/31/2025"
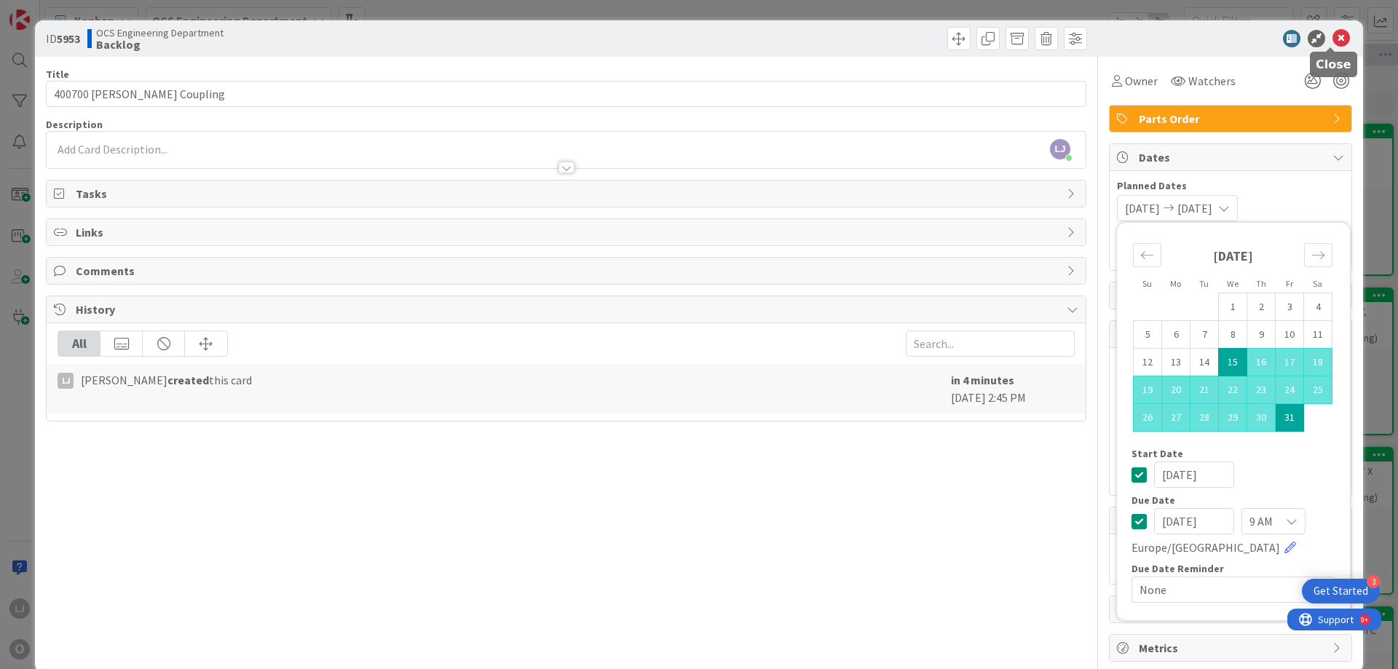
click at [1335, 36] on icon at bounding box center [1340, 38] width 17 height 17
